Goal: Information Seeking & Learning: Learn about a topic

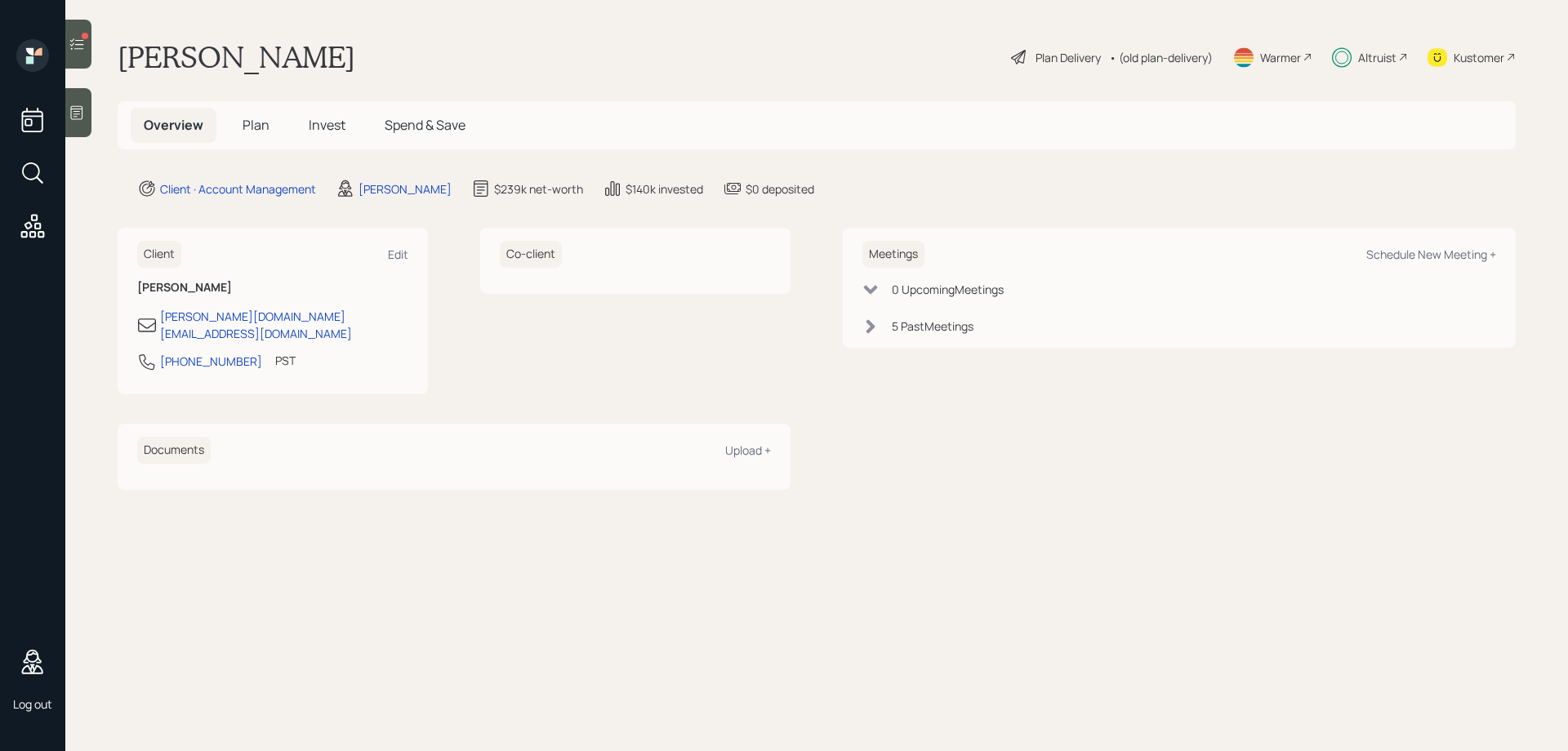
click at [262, 123] on span "Plan" at bounding box center [256, 125] width 27 height 18
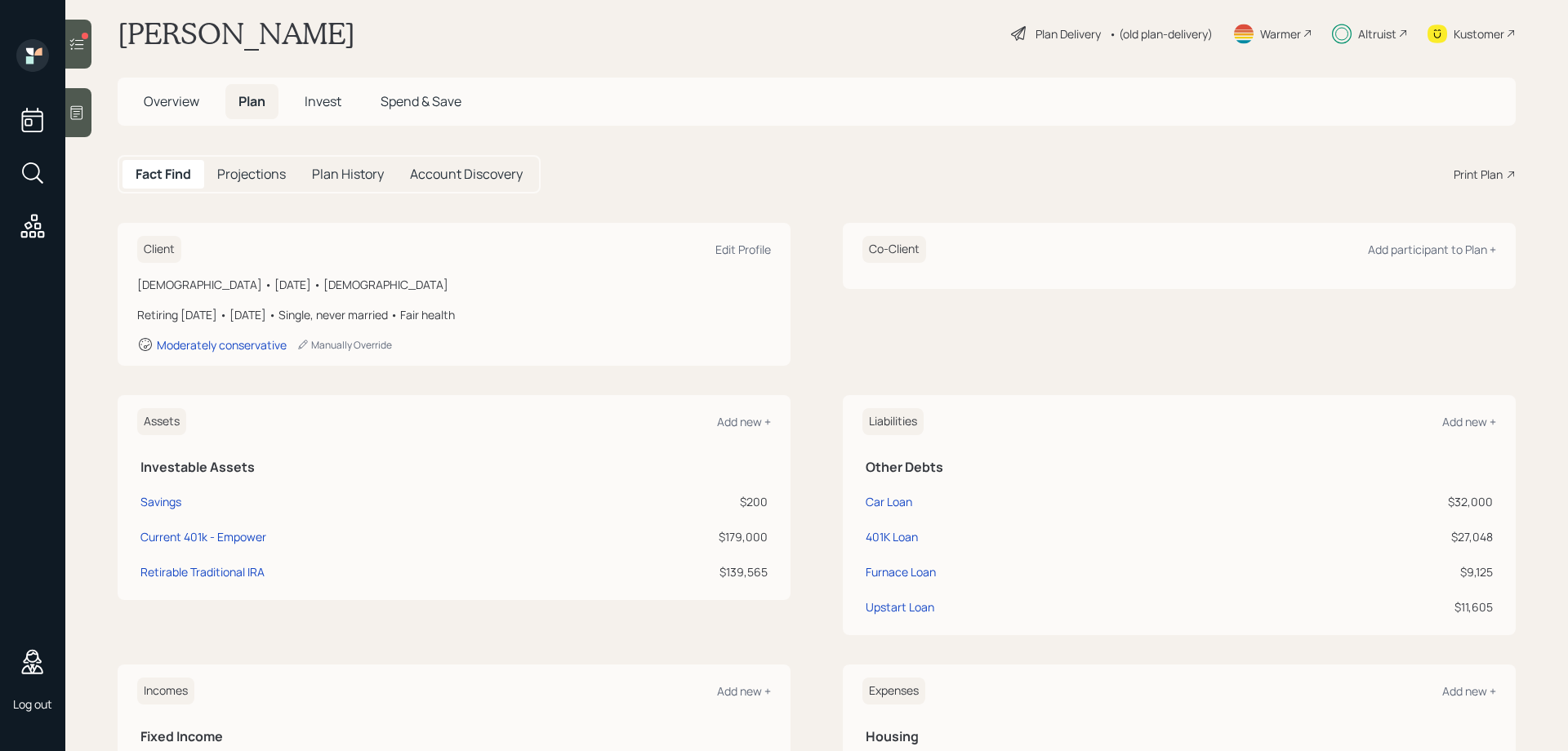
scroll to position [18, 0]
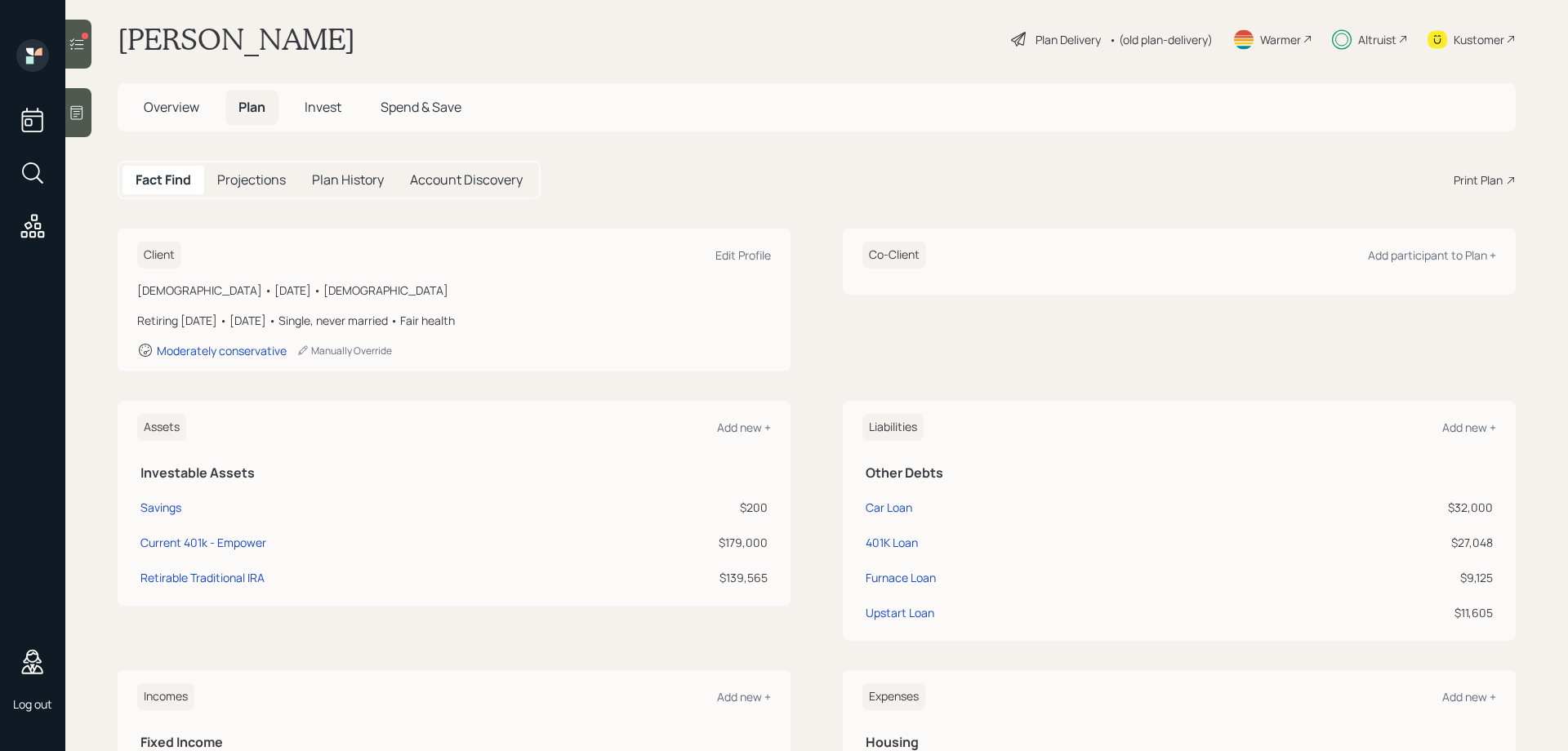
click at [275, 179] on h5 "Projections" at bounding box center [251, 180] width 68 height 15
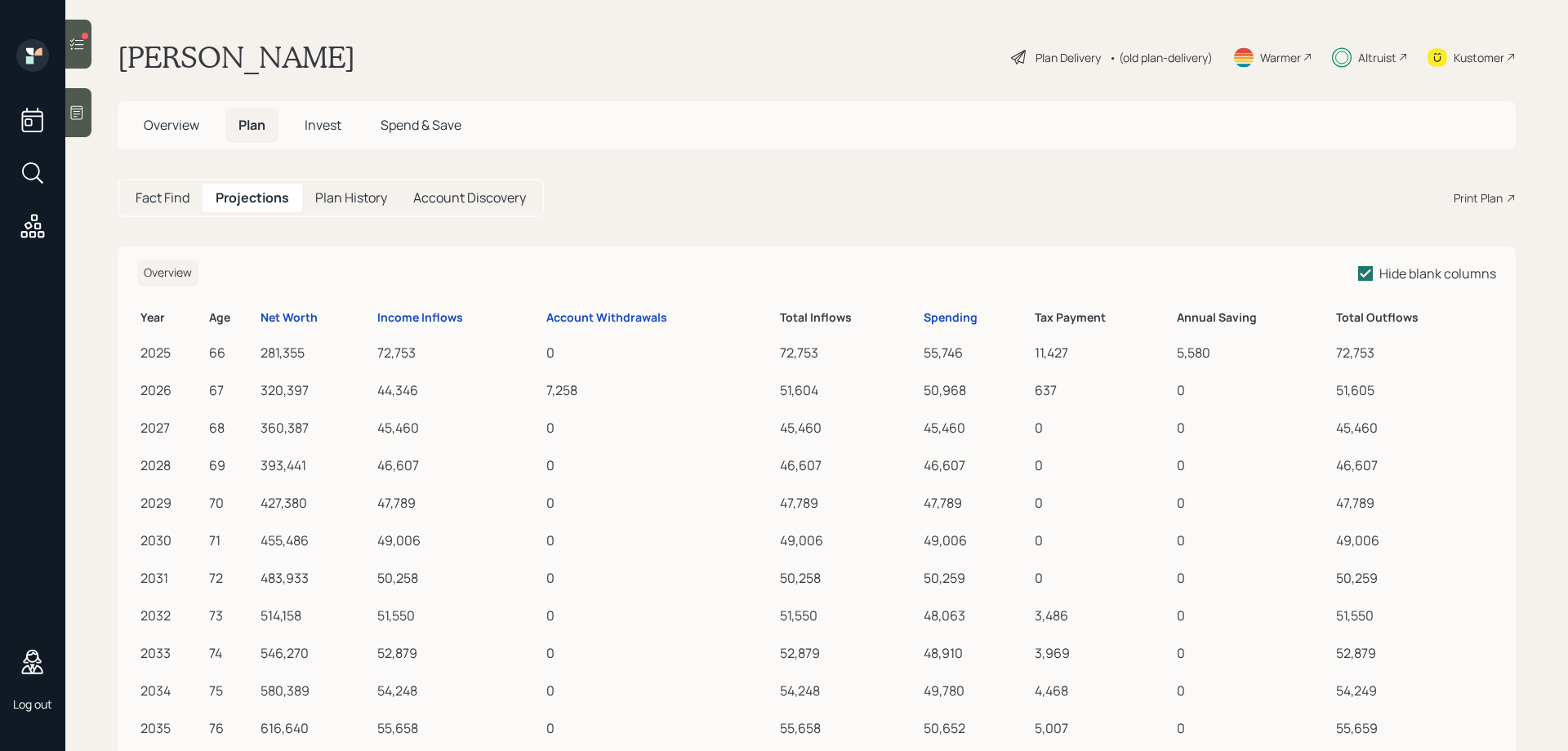
click at [322, 123] on span "Invest" at bounding box center [323, 125] width 37 height 18
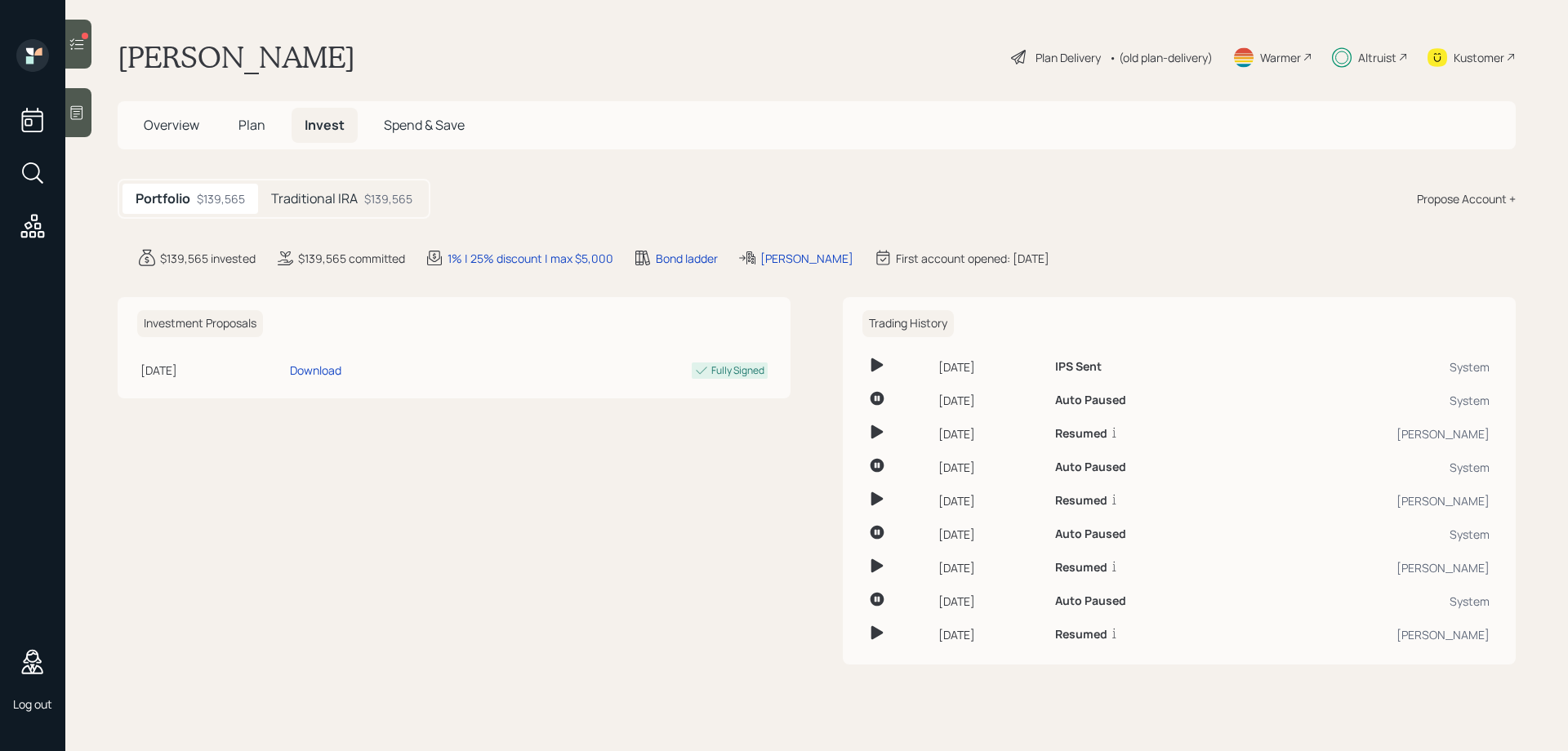
click at [323, 196] on h5 "Traditional IRA" at bounding box center [314, 199] width 87 height 15
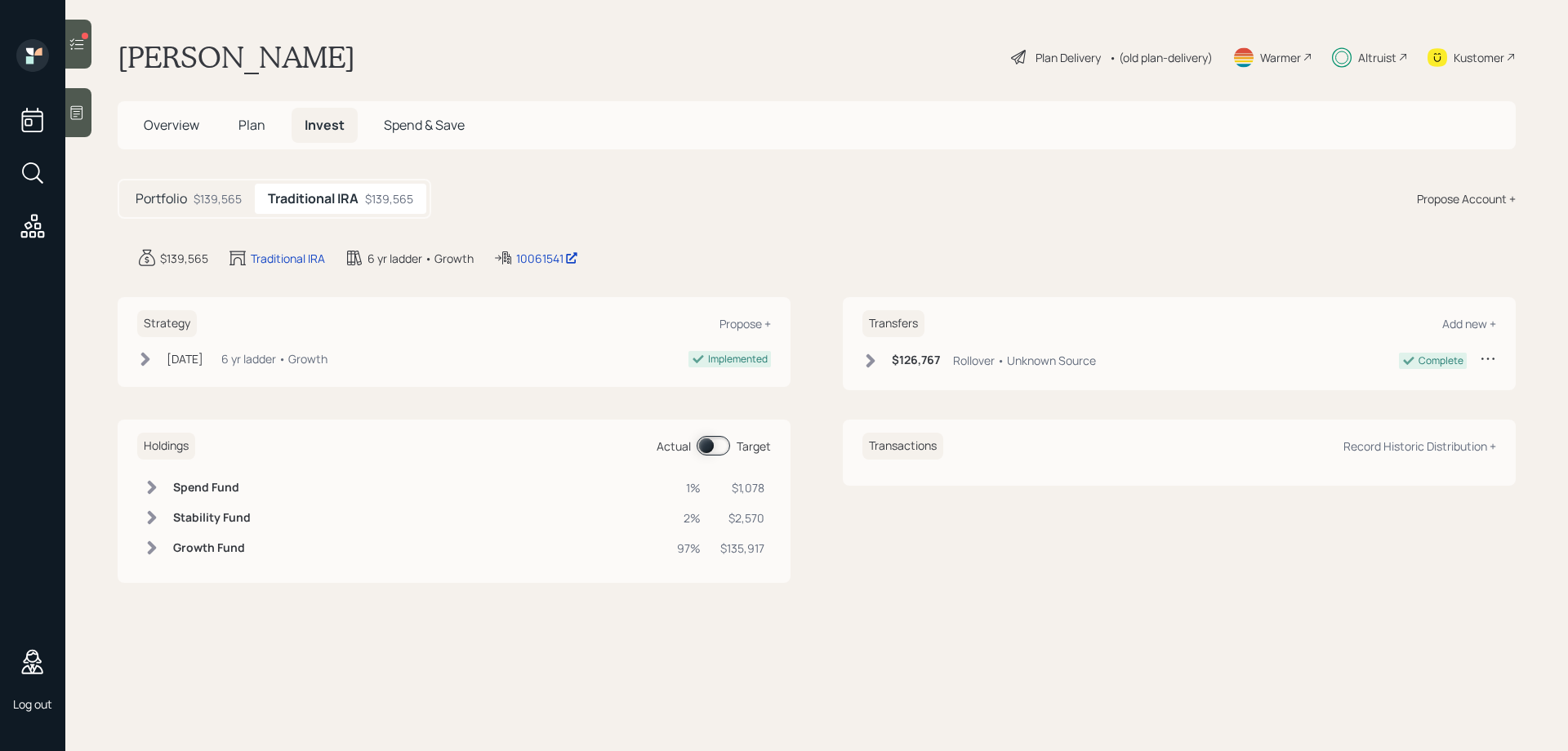
click at [253, 125] on span "Plan" at bounding box center [252, 125] width 27 height 18
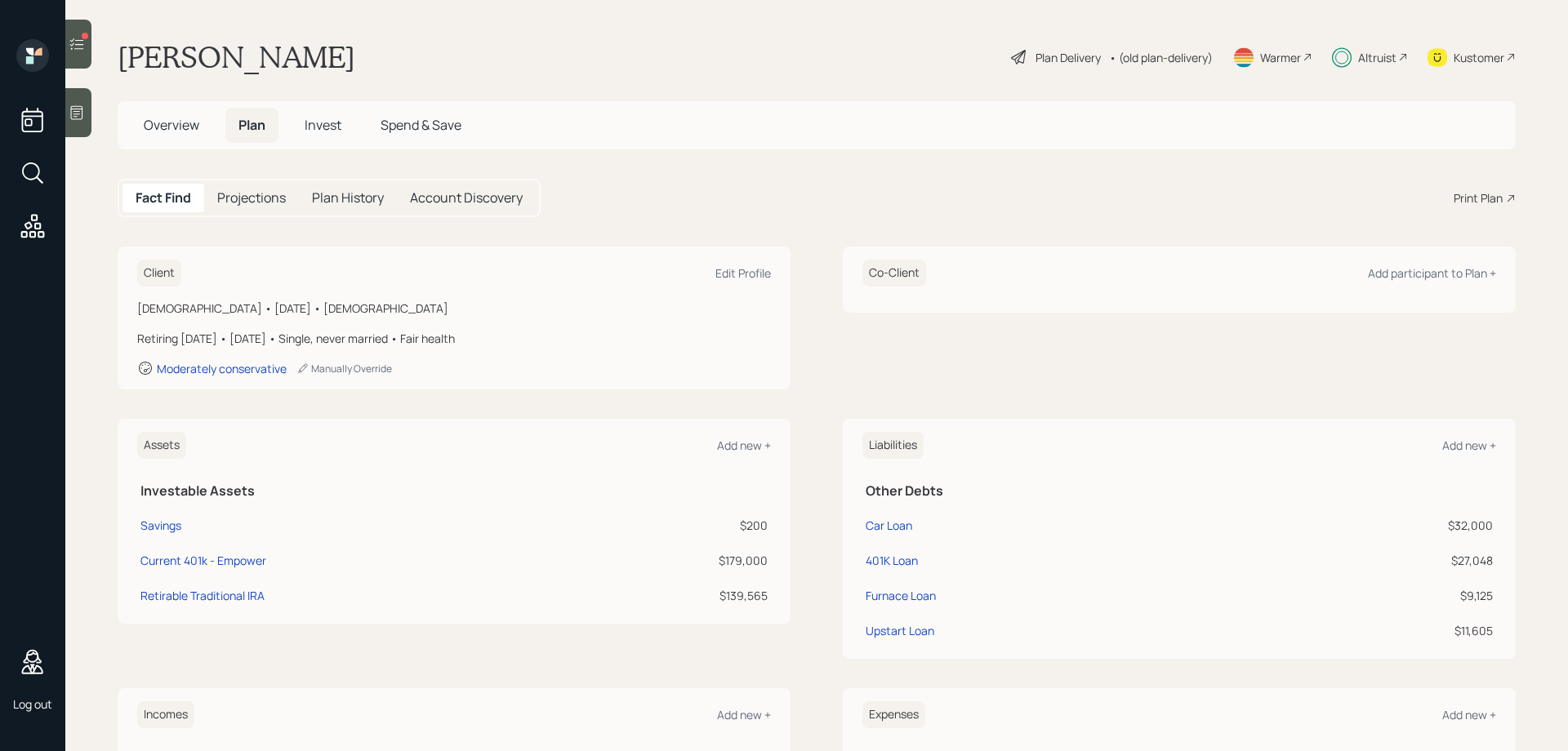
click at [1049, 54] on div "Plan Delivery" at bounding box center [1069, 57] width 66 height 17
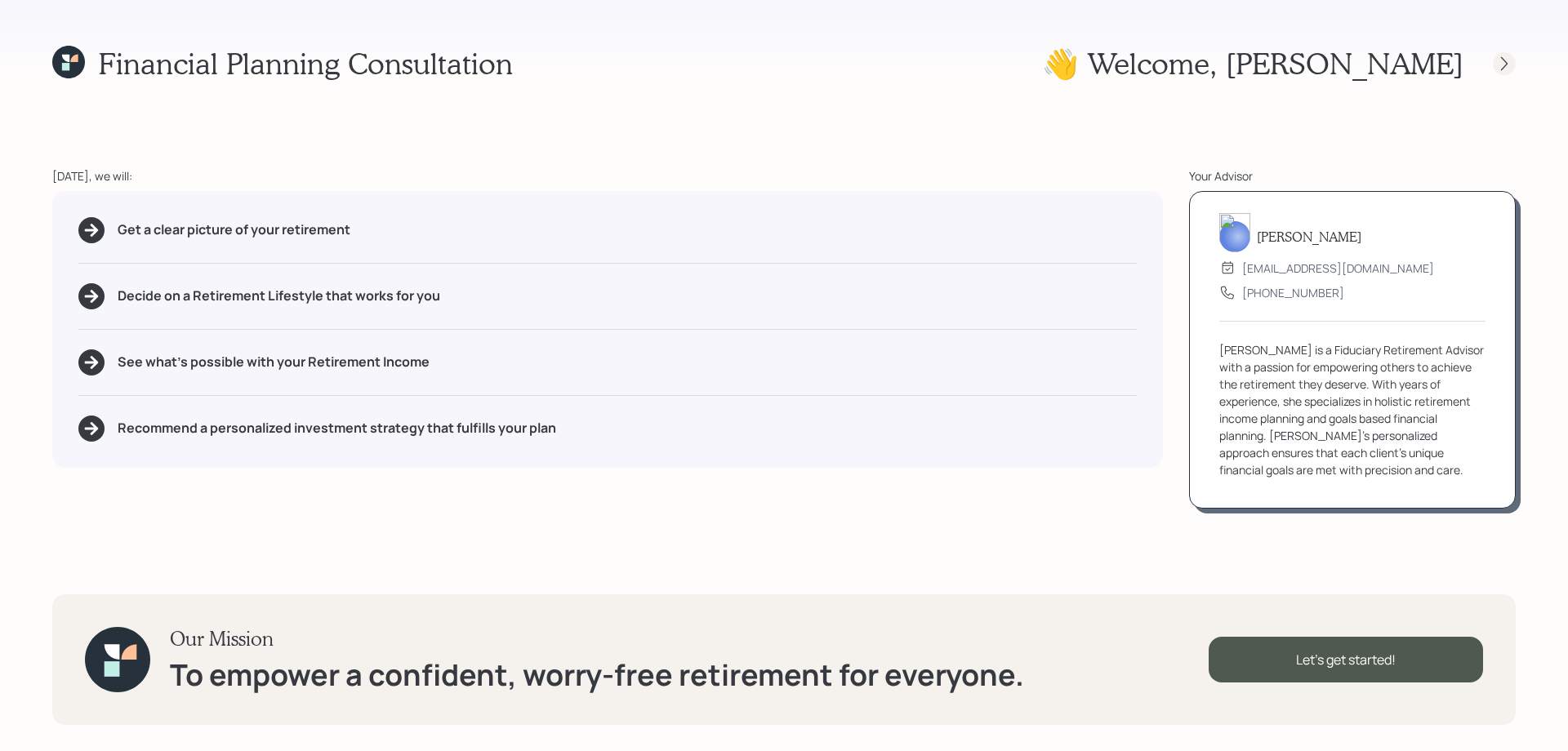
click at [1509, 58] on icon at bounding box center [1504, 63] width 16 height 16
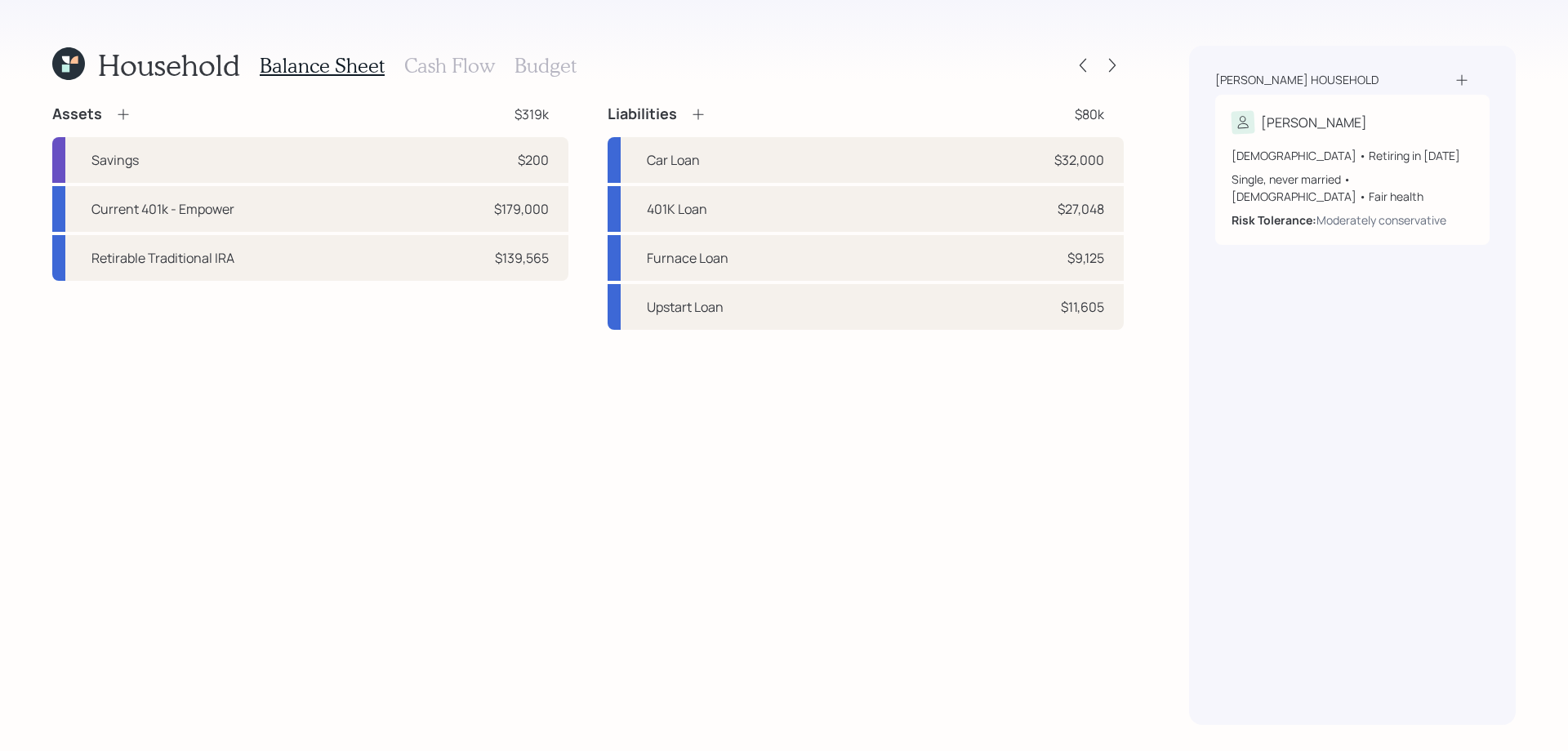
click at [435, 67] on h3 "Cash Flow" at bounding box center [450, 66] width 91 height 24
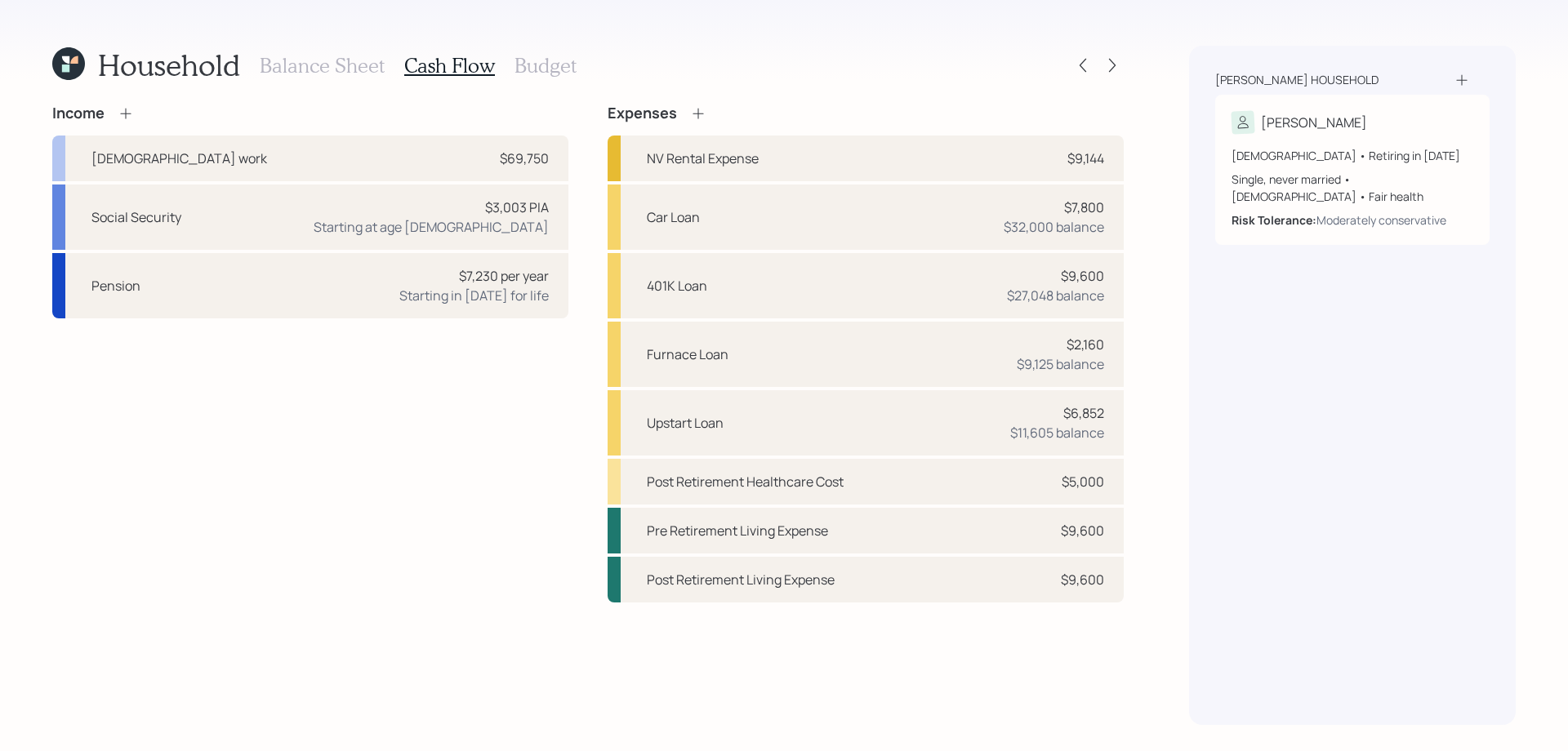
click at [549, 67] on h3 "Budget" at bounding box center [546, 66] width 62 height 24
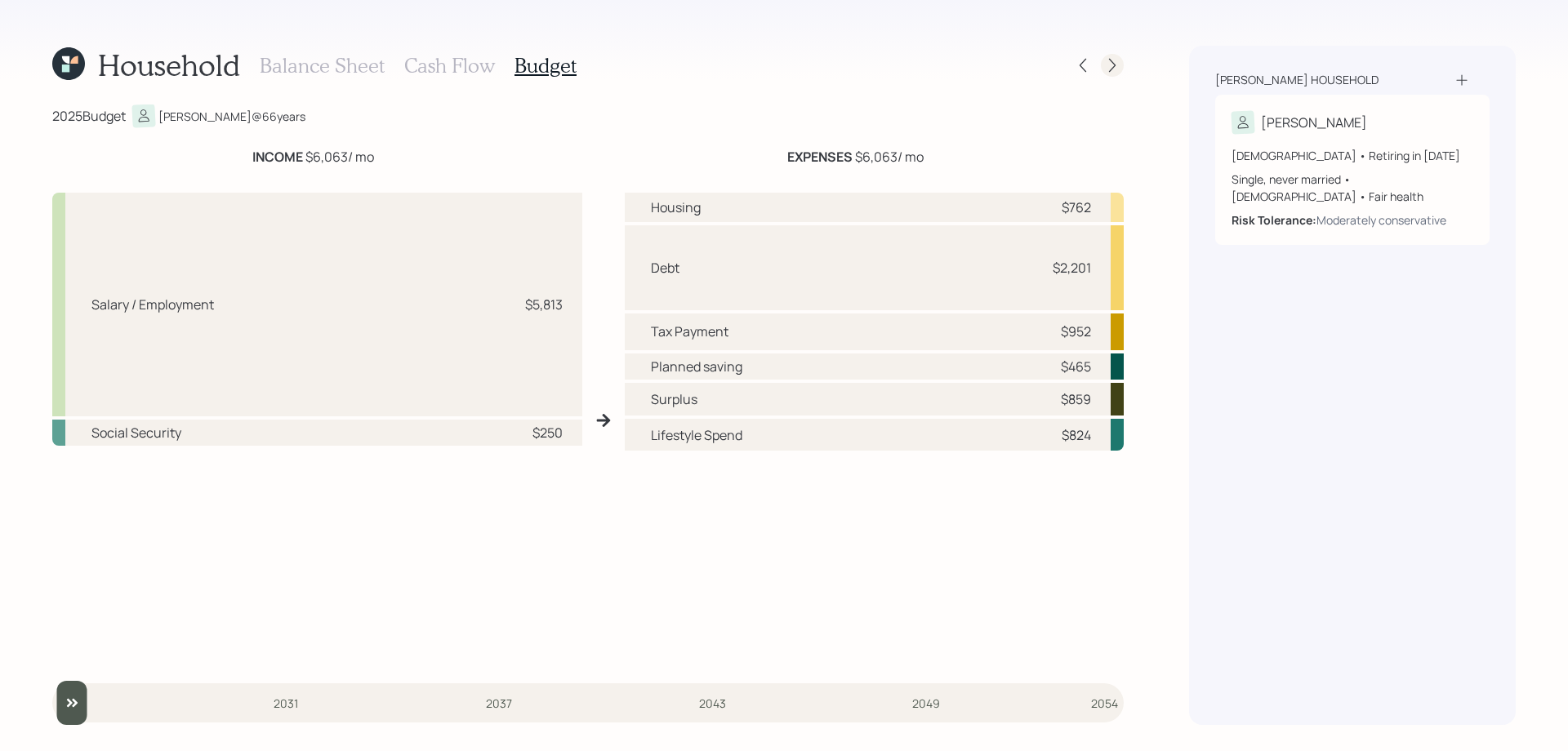
click at [1116, 73] on div at bounding box center [1112, 65] width 23 height 23
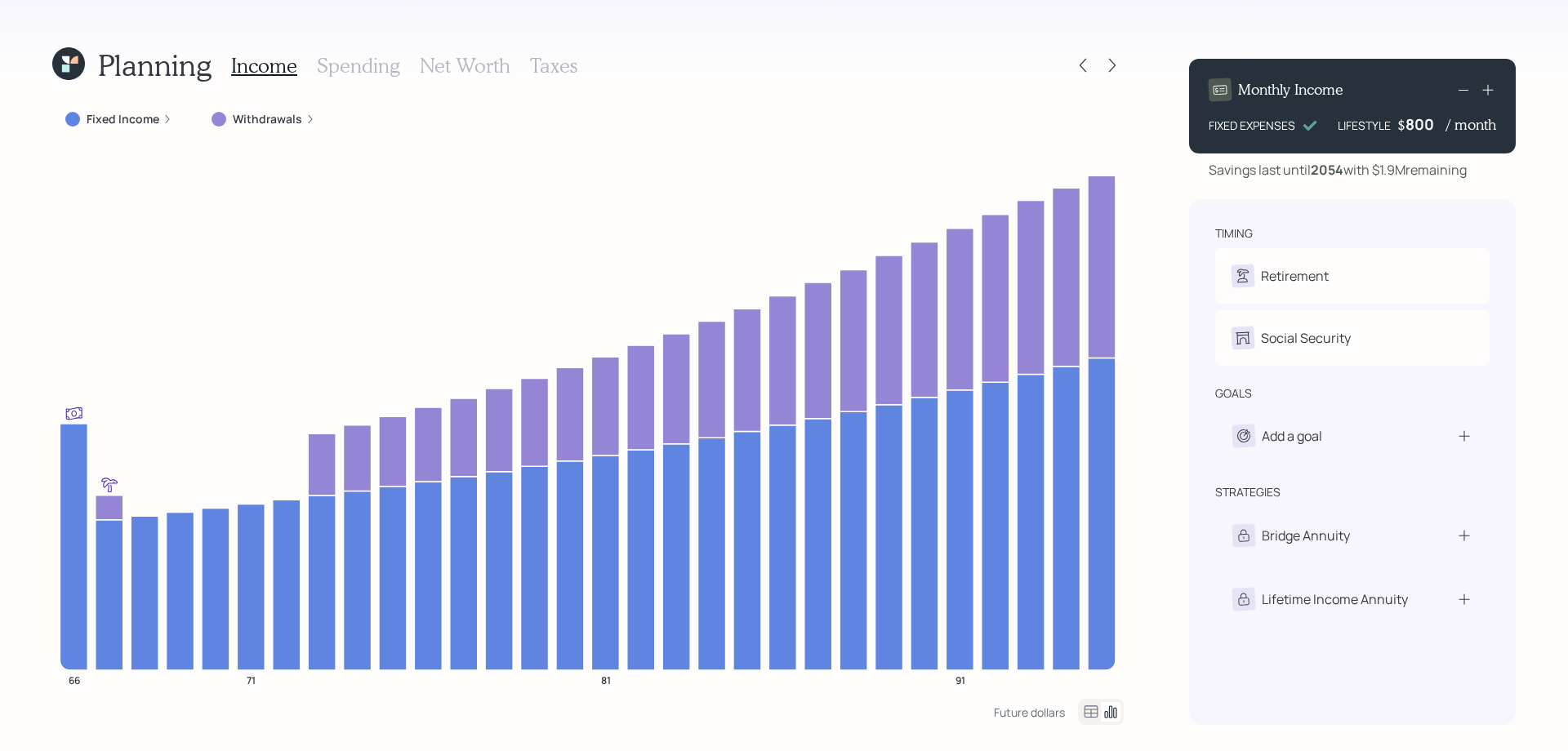
click at [369, 66] on h3 "Spending" at bounding box center [358, 66] width 83 height 24
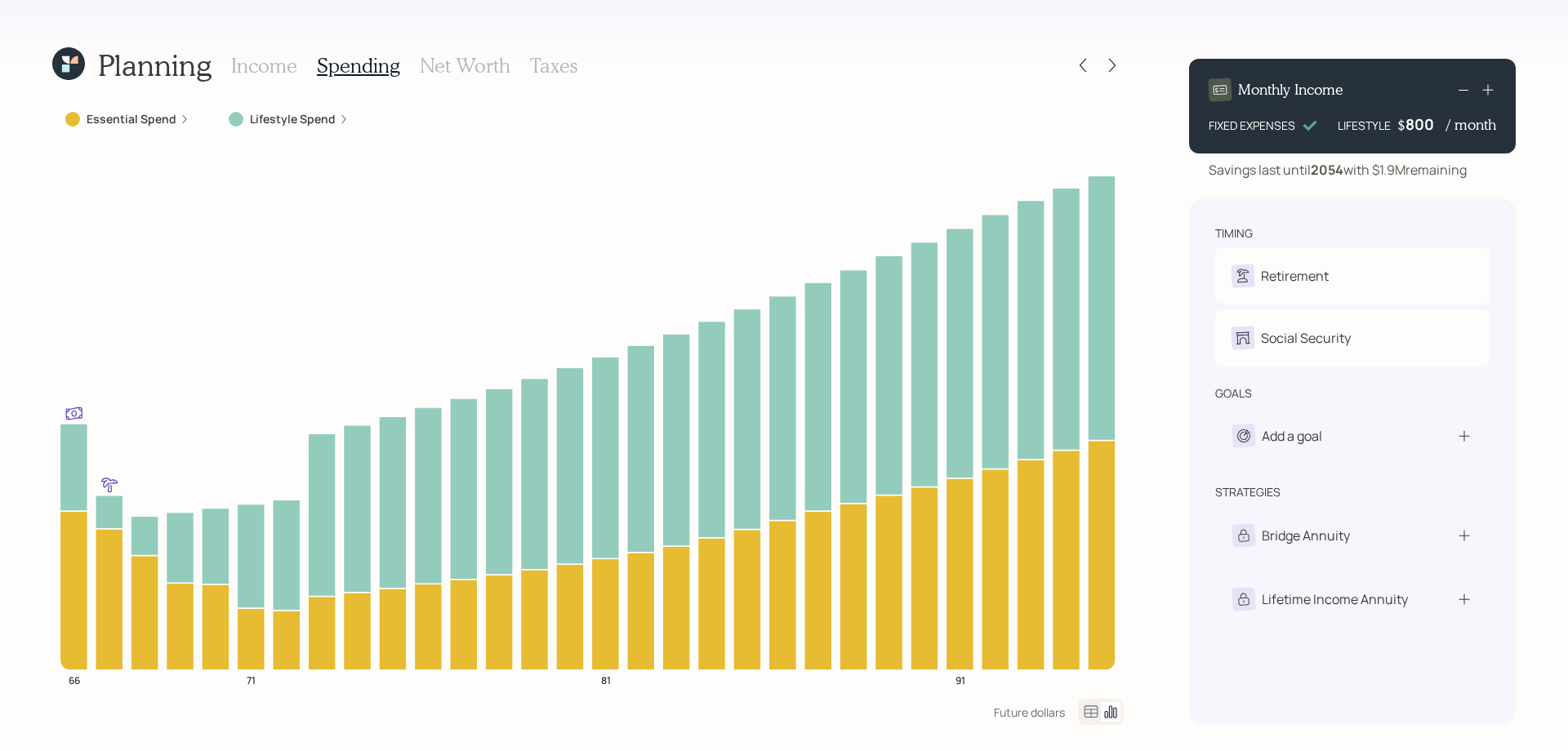
click at [445, 73] on h3 "Net Worth" at bounding box center [466, 66] width 91 height 24
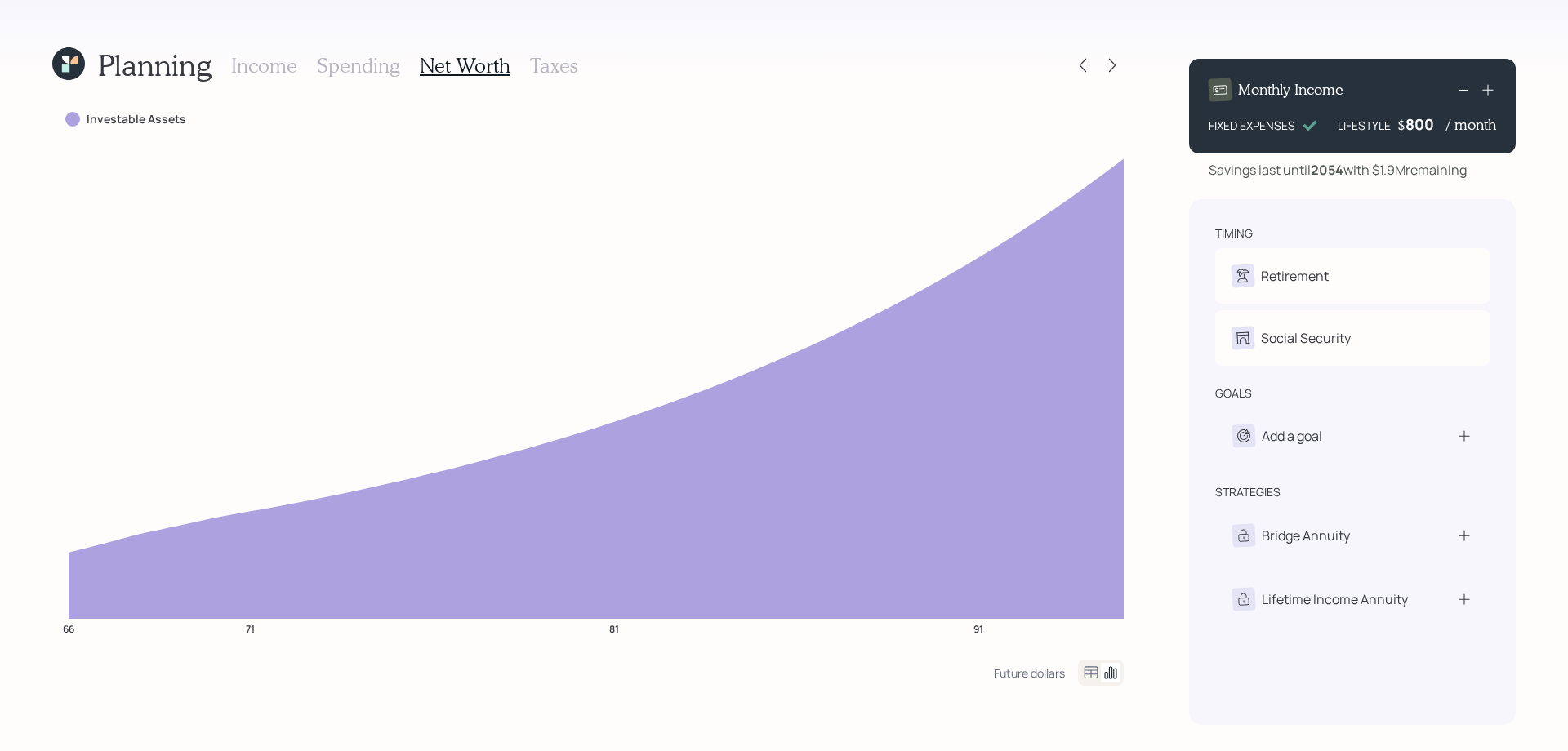
click at [546, 63] on h3 "Taxes" at bounding box center [553, 66] width 47 height 24
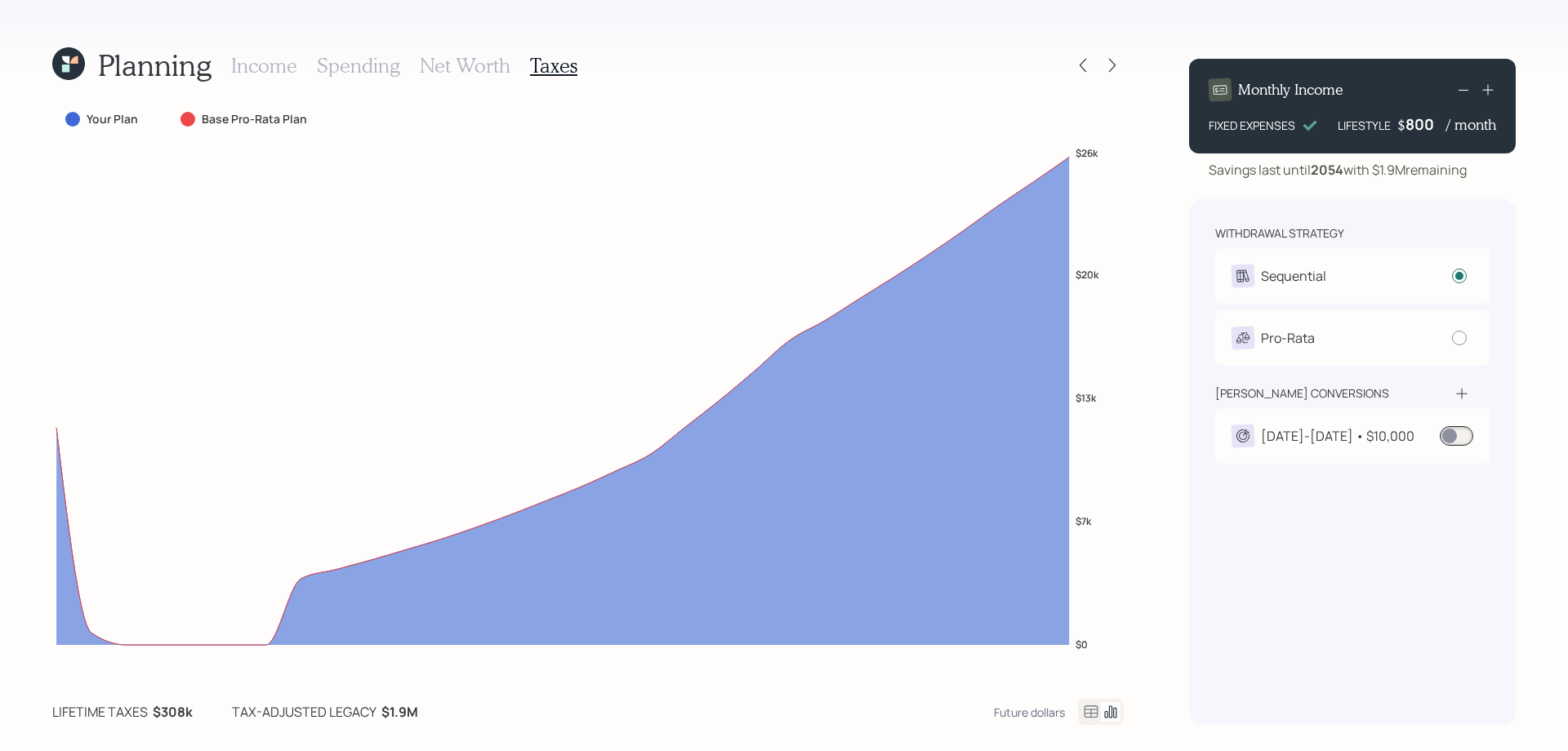
click at [1325, 443] on div "[DATE]-[DATE] • $10,000" at bounding box center [1338, 435] width 153 height 19
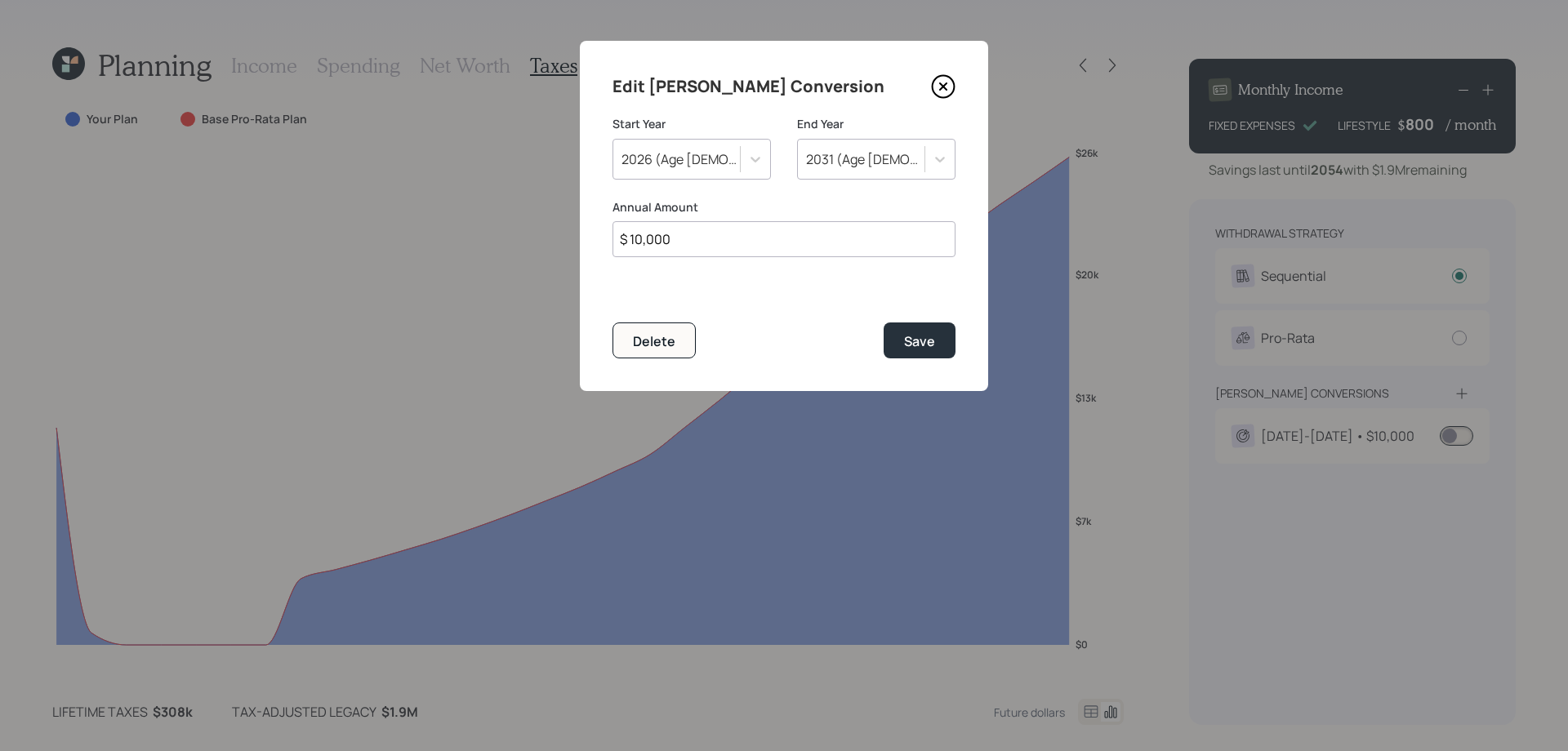
click at [937, 85] on icon at bounding box center [943, 86] width 24 height 24
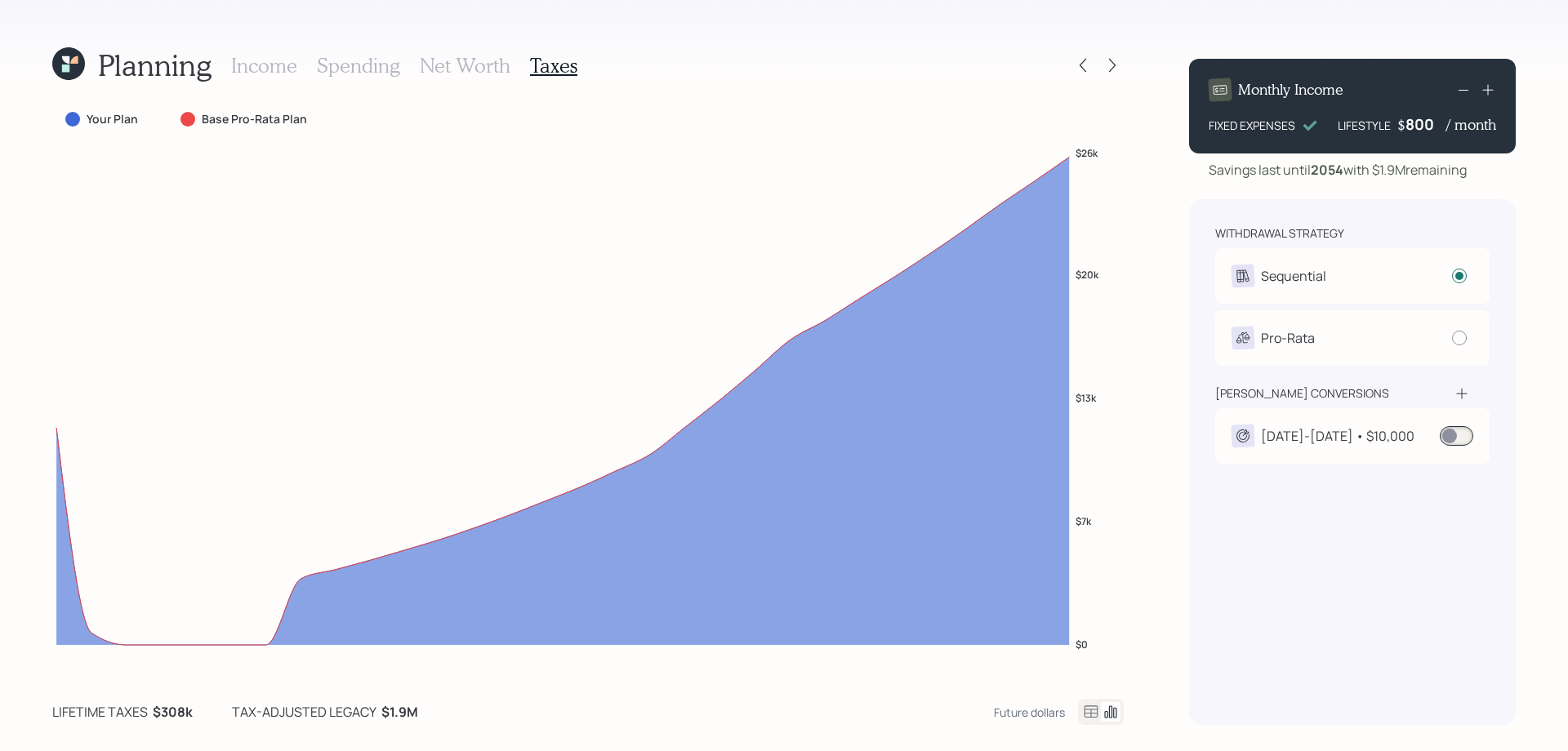
click at [1289, 437] on div "[DATE]-[DATE] • $10,000" at bounding box center [1338, 435] width 153 height 19
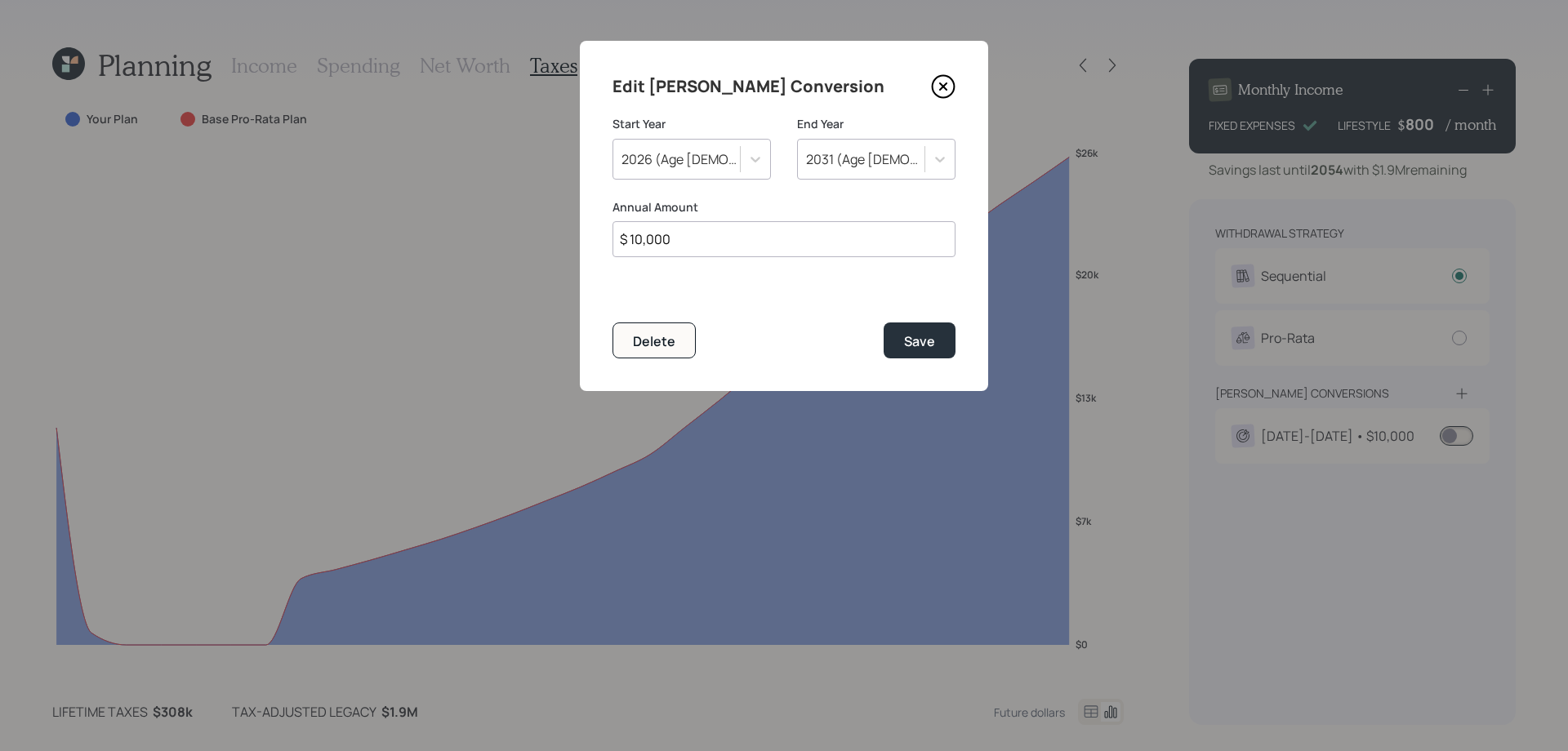
click at [942, 81] on icon at bounding box center [943, 86] width 24 height 24
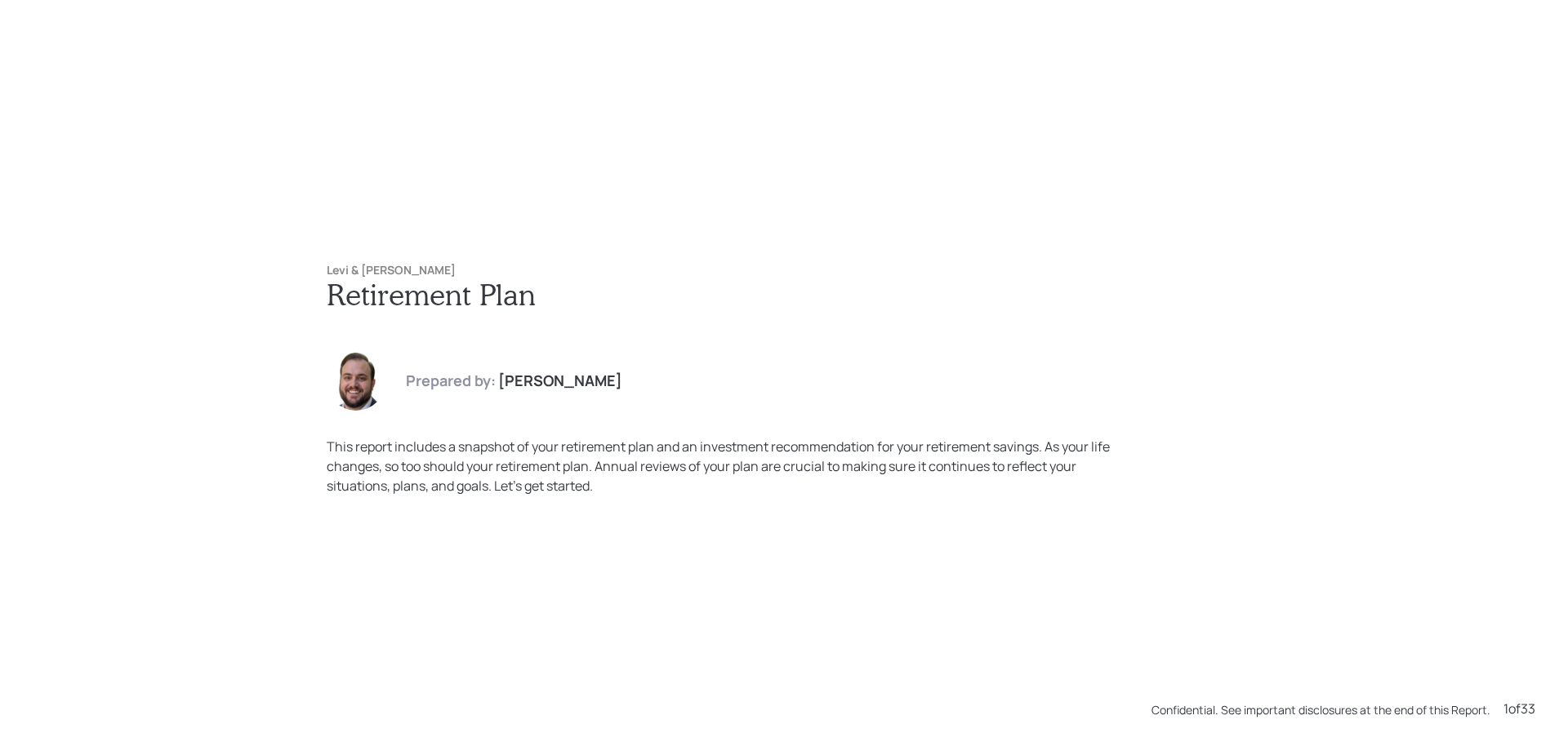
scroll to position [8264, 0]
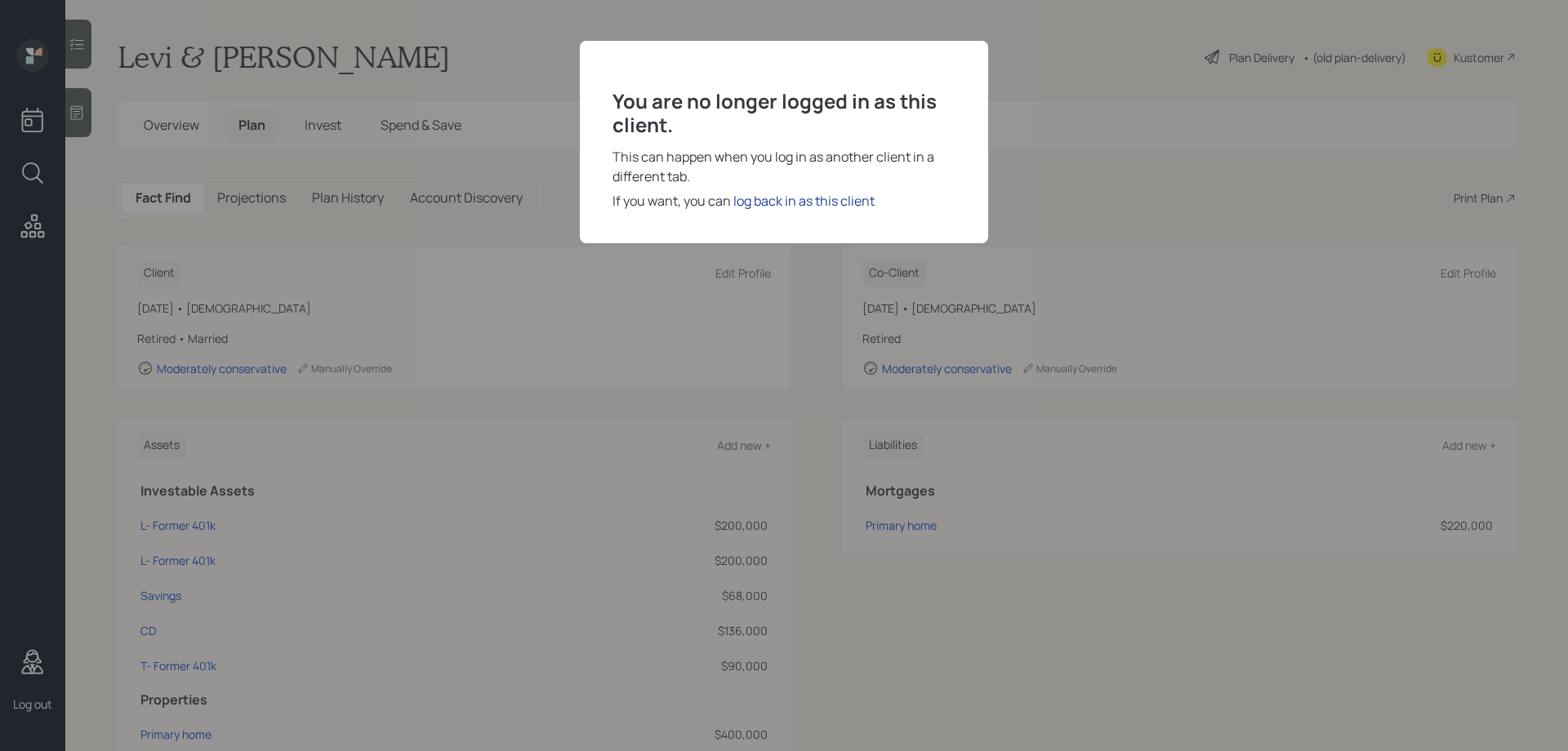
click at [803, 199] on div "log back in as this client" at bounding box center [804, 200] width 141 height 19
